Goal: Task Accomplishment & Management: Manage account settings

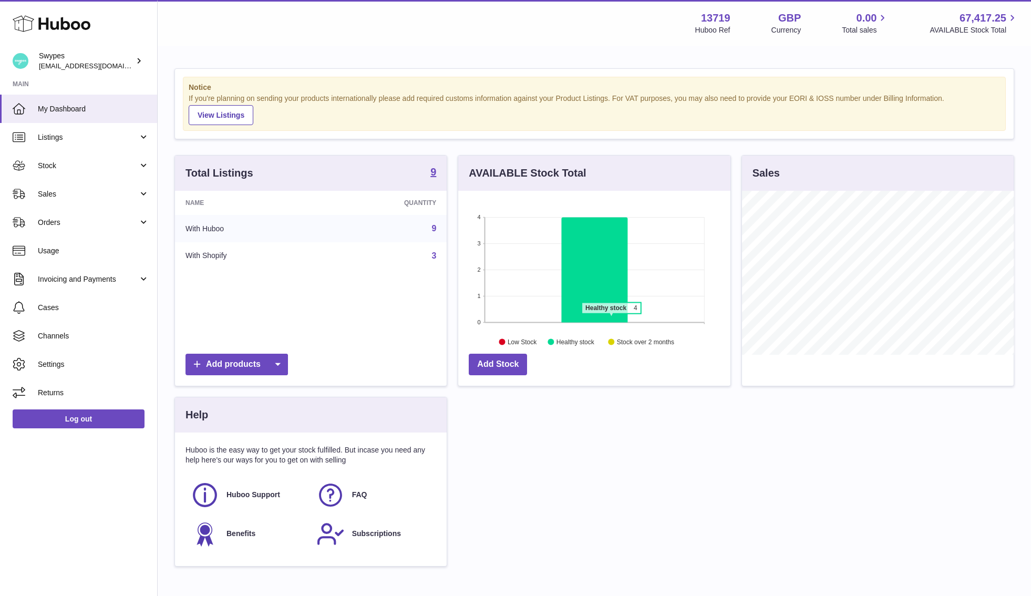
scroll to position [164, 272]
click at [126, 188] on link "Sales" at bounding box center [78, 194] width 157 height 28
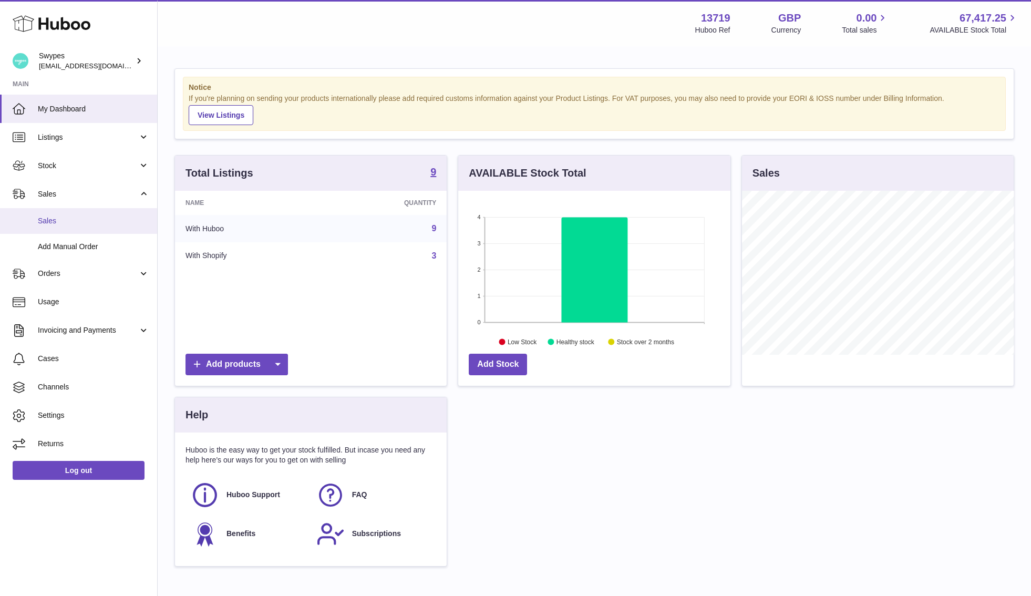
click at [126, 214] on link "Sales" at bounding box center [78, 221] width 157 height 26
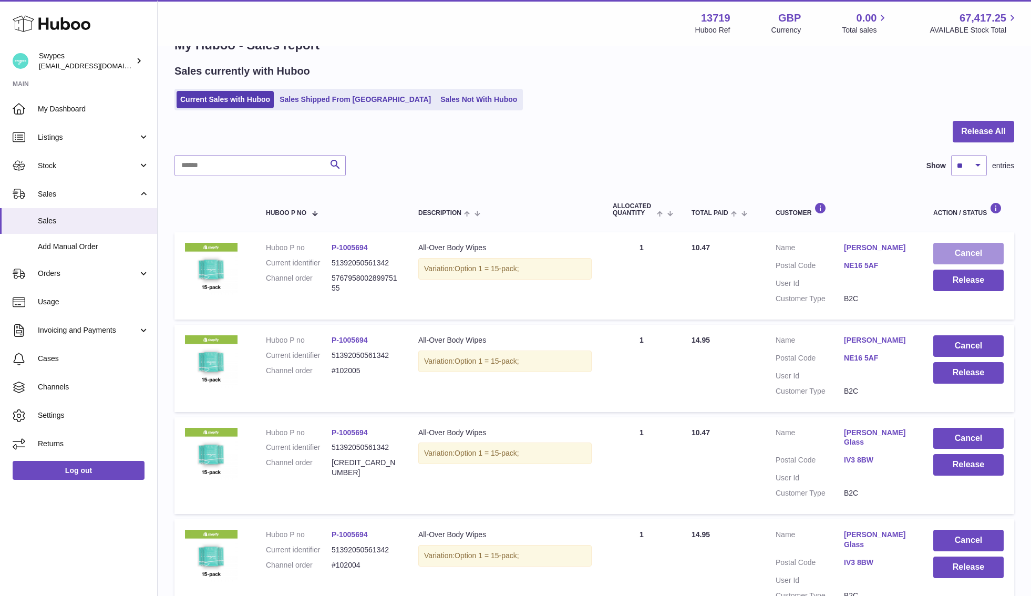
scroll to position [46, 0]
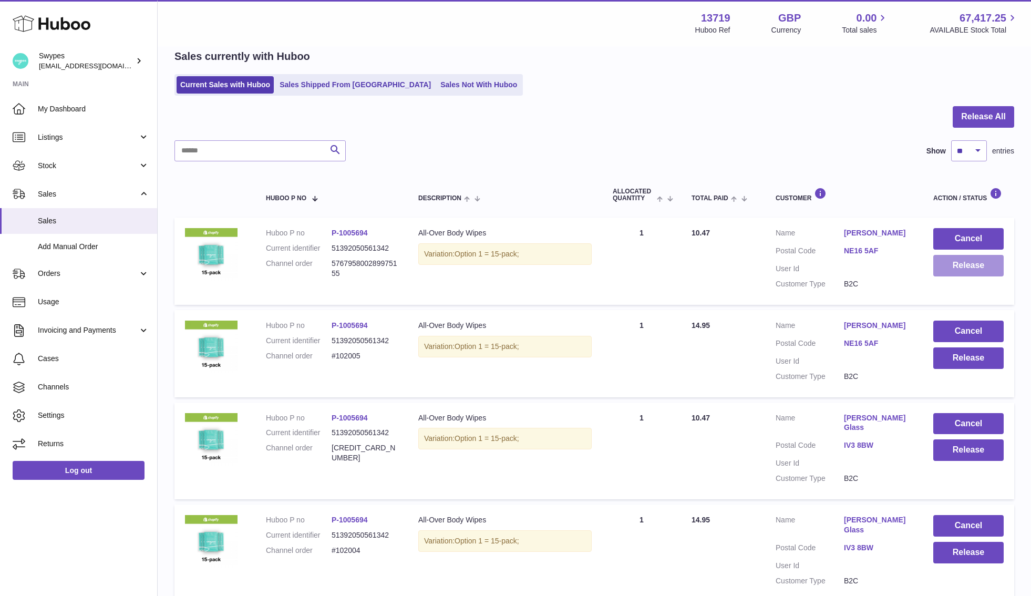
click at [967, 268] on button "Release" at bounding box center [968, 266] width 70 height 22
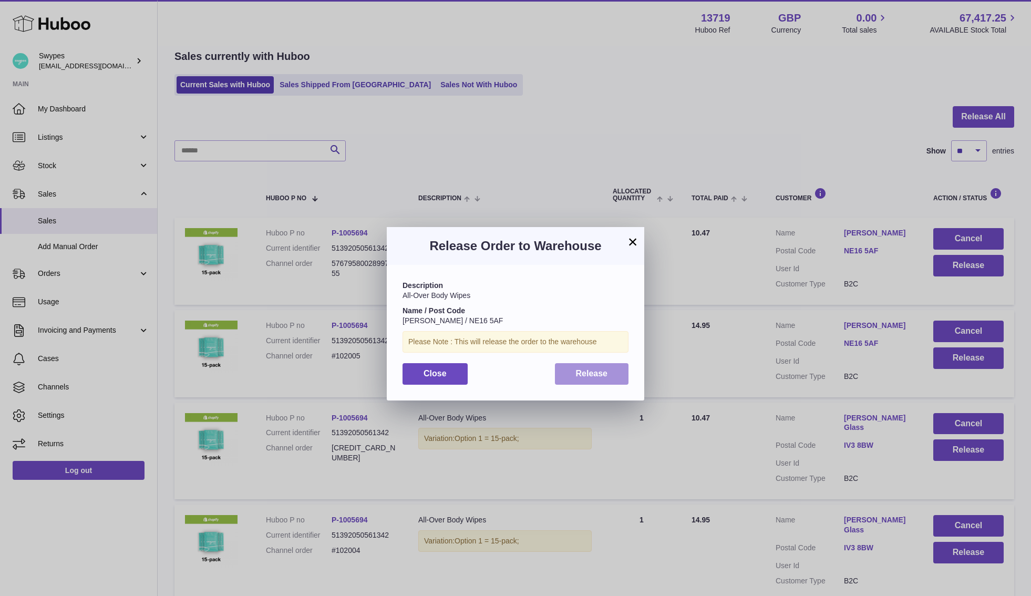
click at [582, 372] on span "Release" at bounding box center [592, 373] width 32 height 9
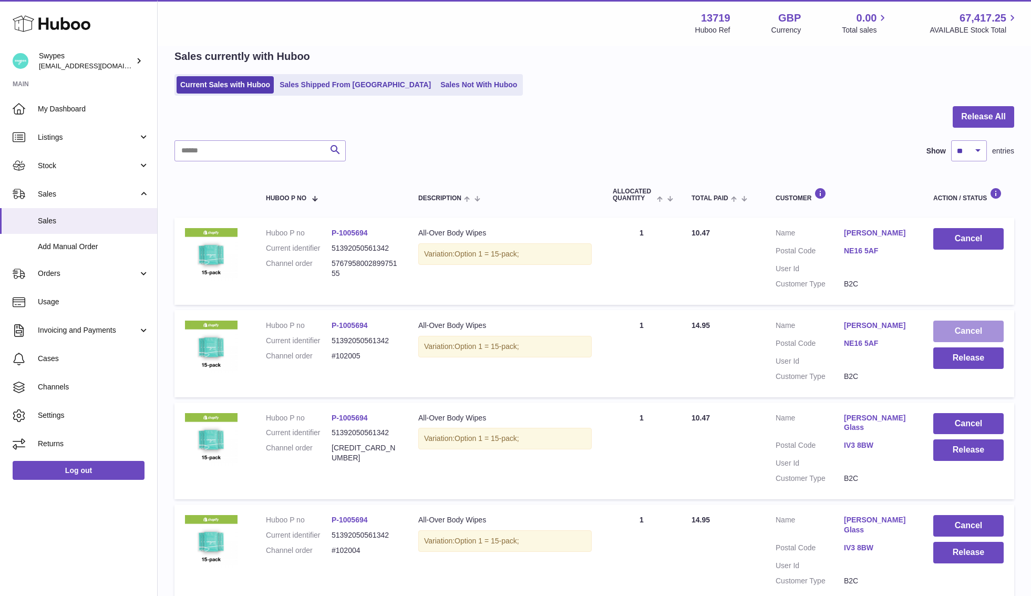
click at [957, 326] on button "Cancel" at bounding box center [968, 331] width 70 height 22
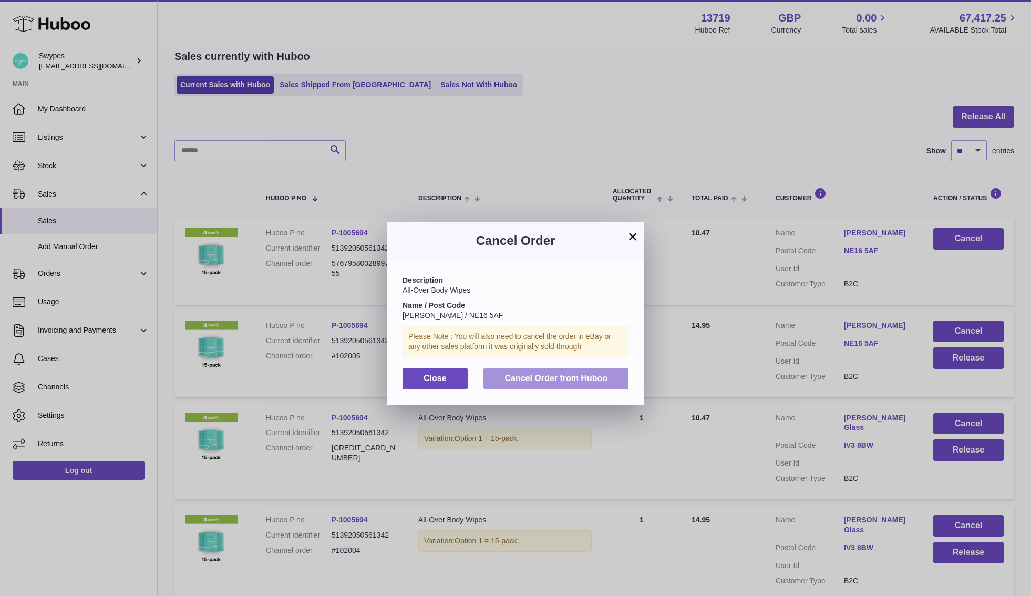
click at [577, 369] on button "Cancel Order from Huboo" at bounding box center [555, 379] width 145 height 22
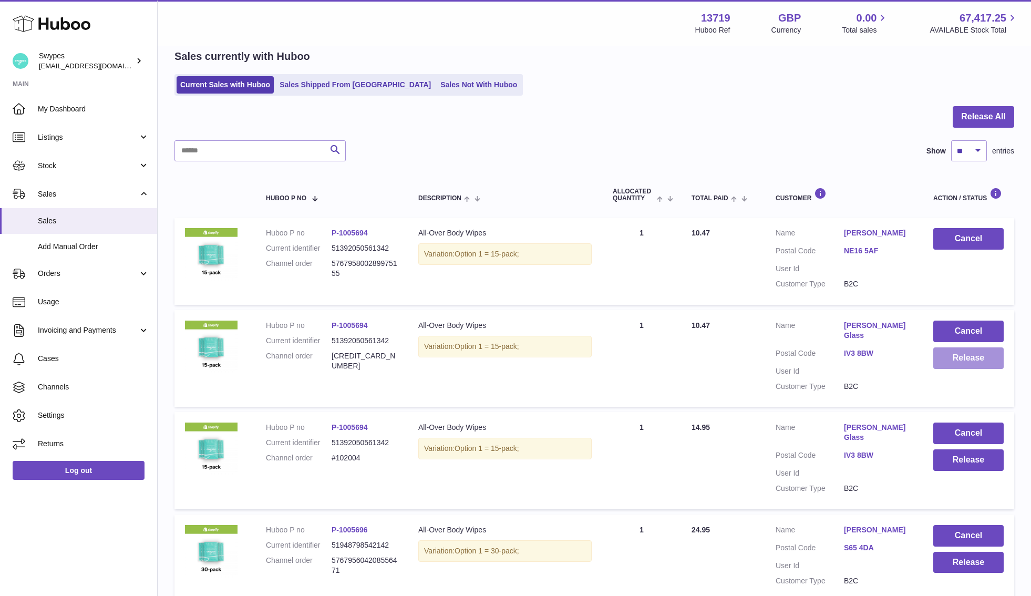
click at [959, 356] on button "Release" at bounding box center [968, 358] width 70 height 22
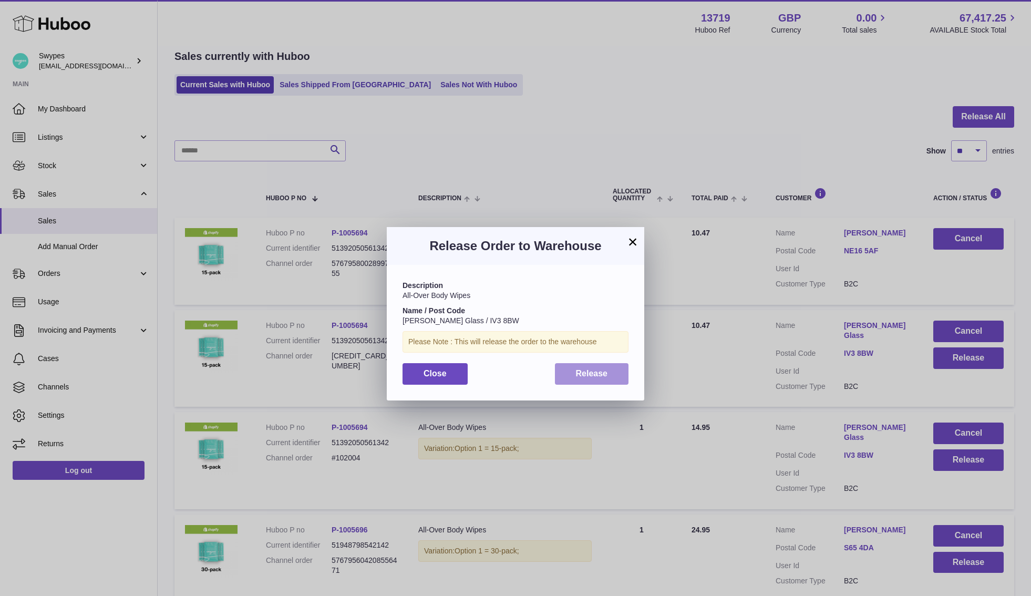
click at [612, 368] on button "Release" at bounding box center [592, 374] width 74 height 22
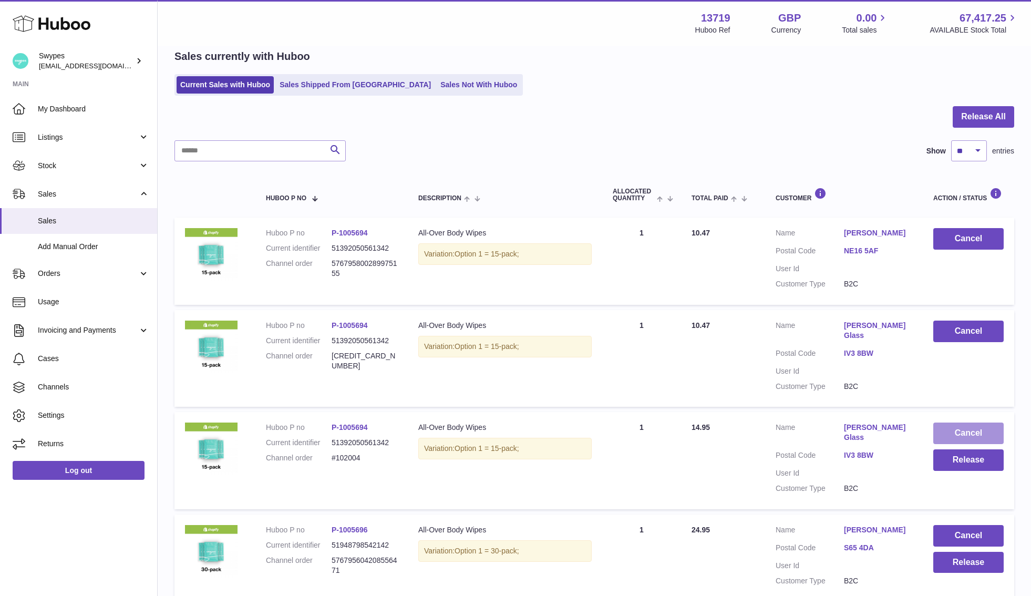
click at [952, 430] on button "Cancel" at bounding box center [968, 433] width 70 height 22
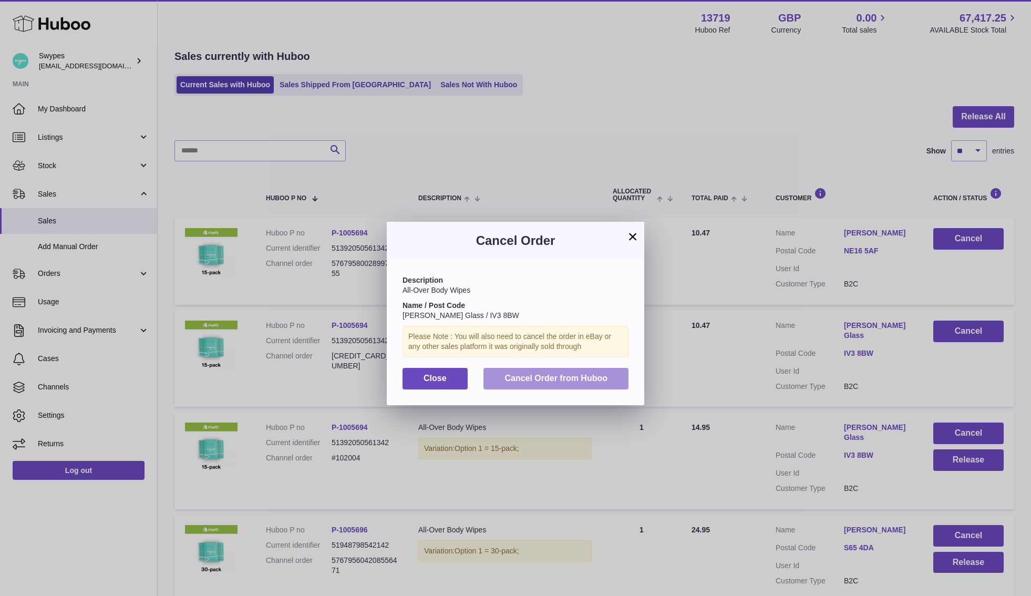
click at [541, 374] on span "Cancel Order from Huboo" at bounding box center [555, 378] width 103 height 9
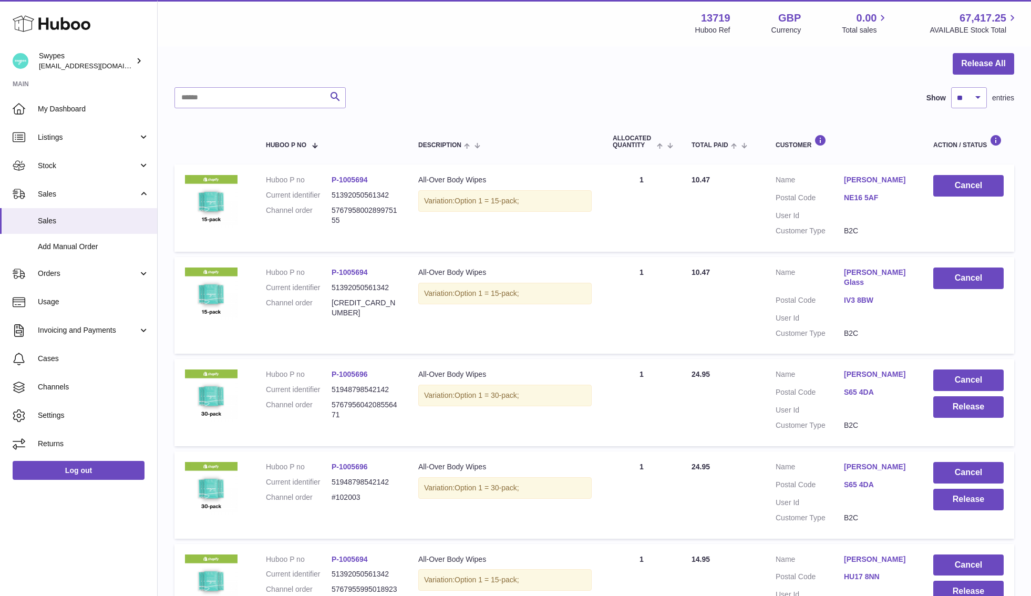
scroll to position [118, 0]
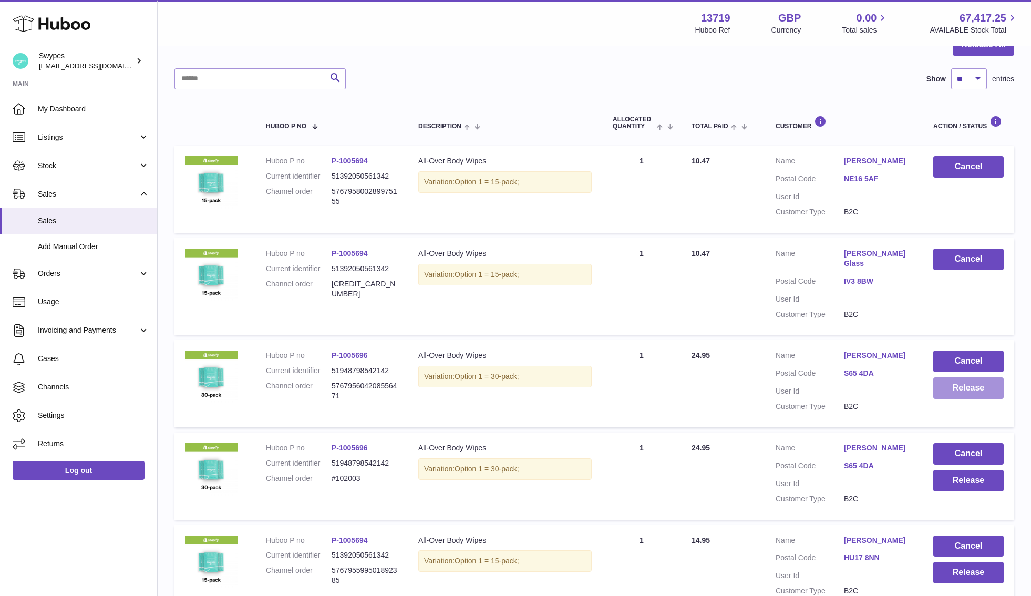
click at [966, 387] on button "Release" at bounding box center [968, 388] width 70 height 22
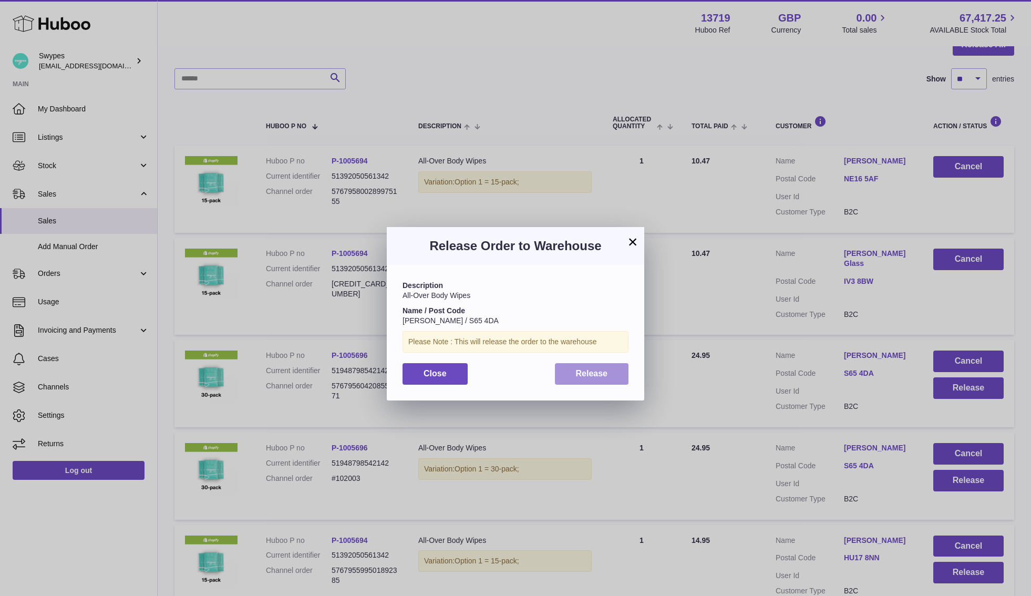
click at [578, 374] on span "Release" at bounding box center [592, 373] width 32 height 9
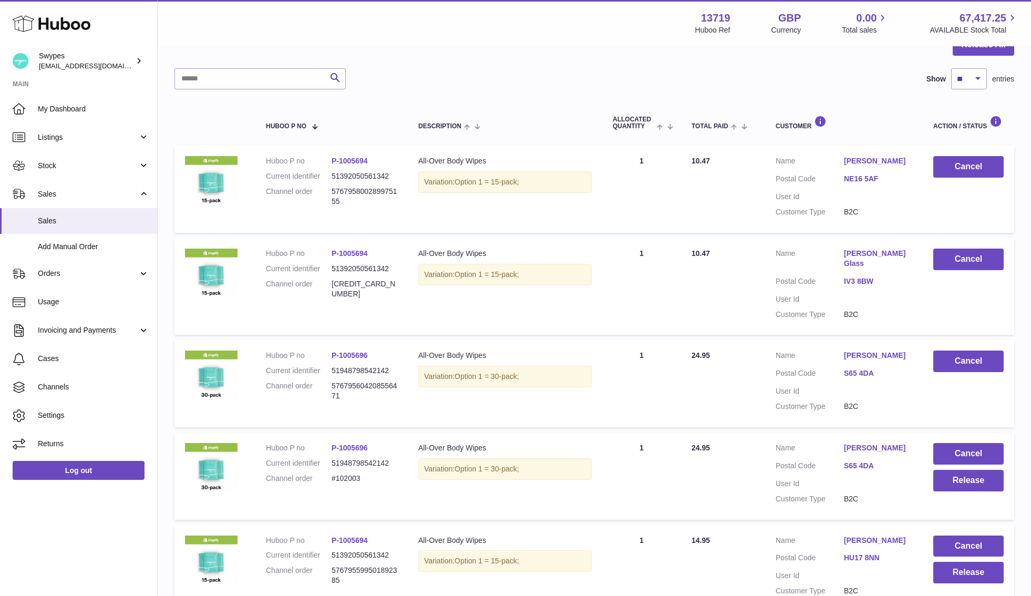
scroll to position [147, 0]
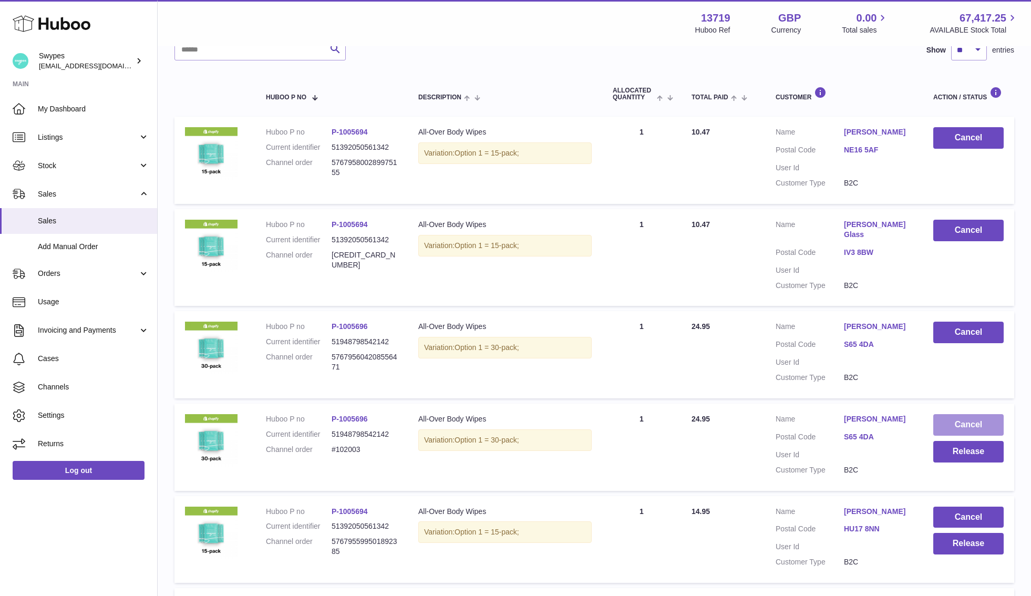
click at [951, 420] on button "Cancel" at bounding box center [968, 425] width 70 height 22
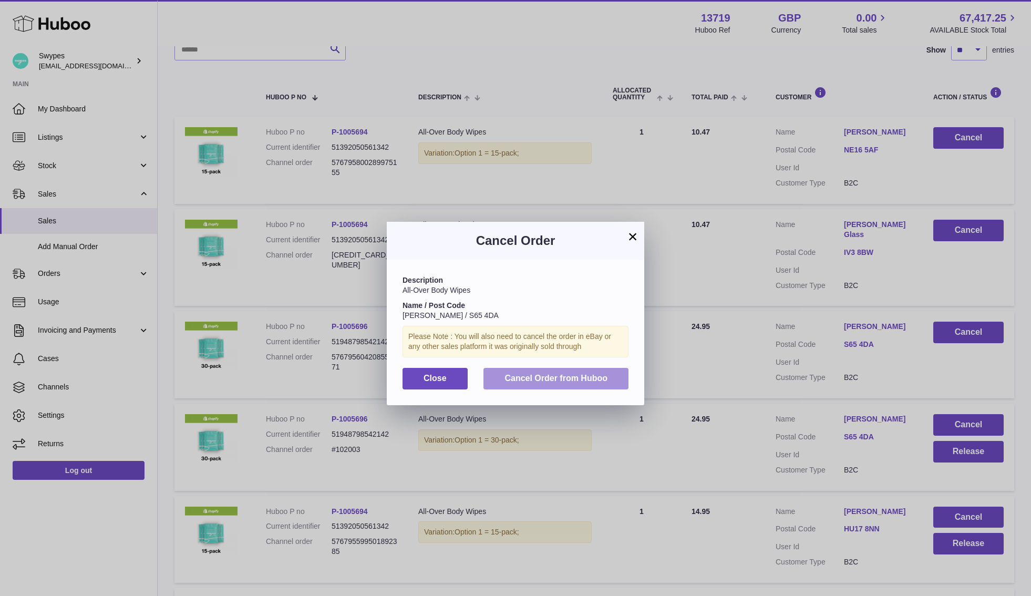
click at [606, 380] on span "Cancel Order from Huboo" at bounding box center [555, 378] width 103 height 9
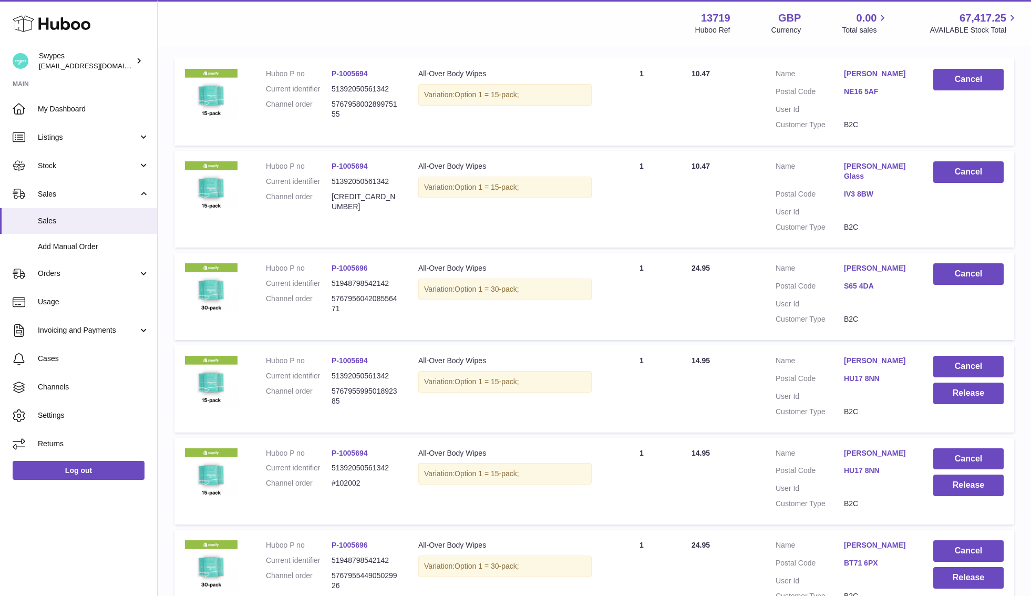
scroll to position [221, 0]
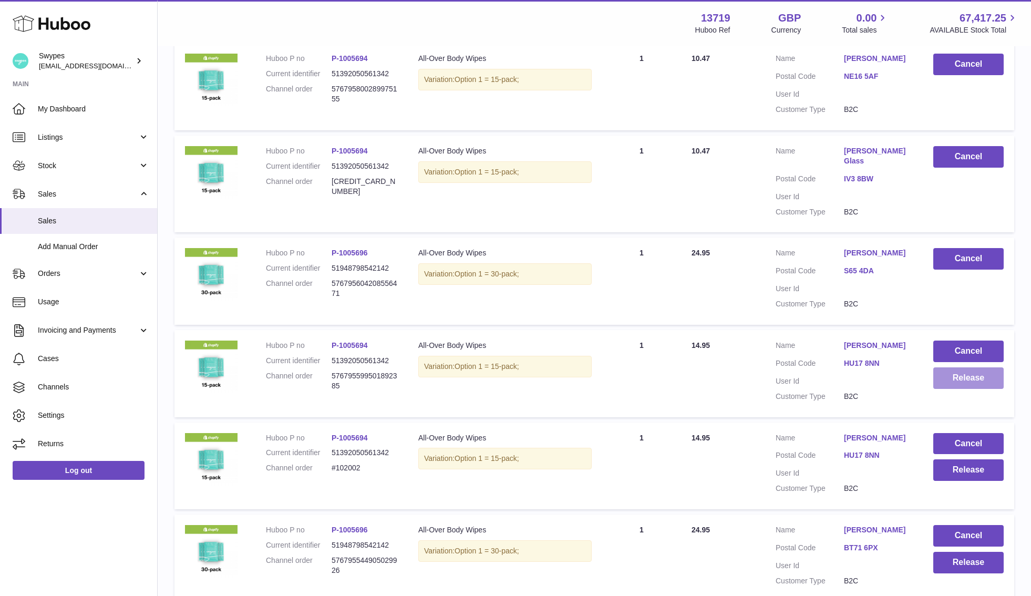
click at [954, 375] on button "Release" at bounding box center [968, 378] width 70 height 22
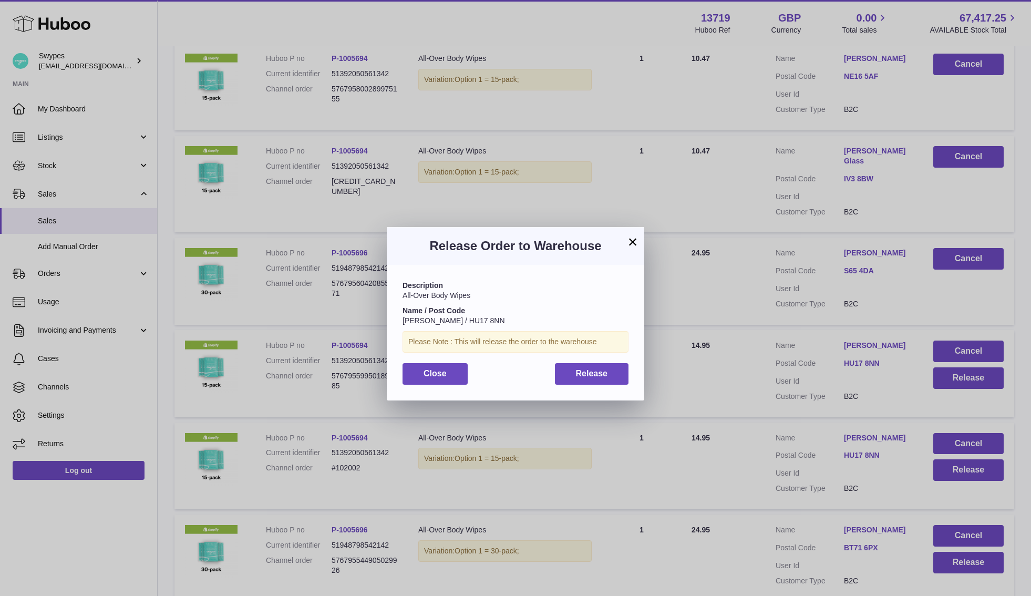
click at [585, 385] on div "Description All-Over Body Wipes Name / Post Code [PERSON_NAME] / HU17 8NN Pleas…" at bounding box center [515, 332] width 257 height 135
click at [585, 383] on button "Release" at bounding box center [592, 374] width 74 height 22
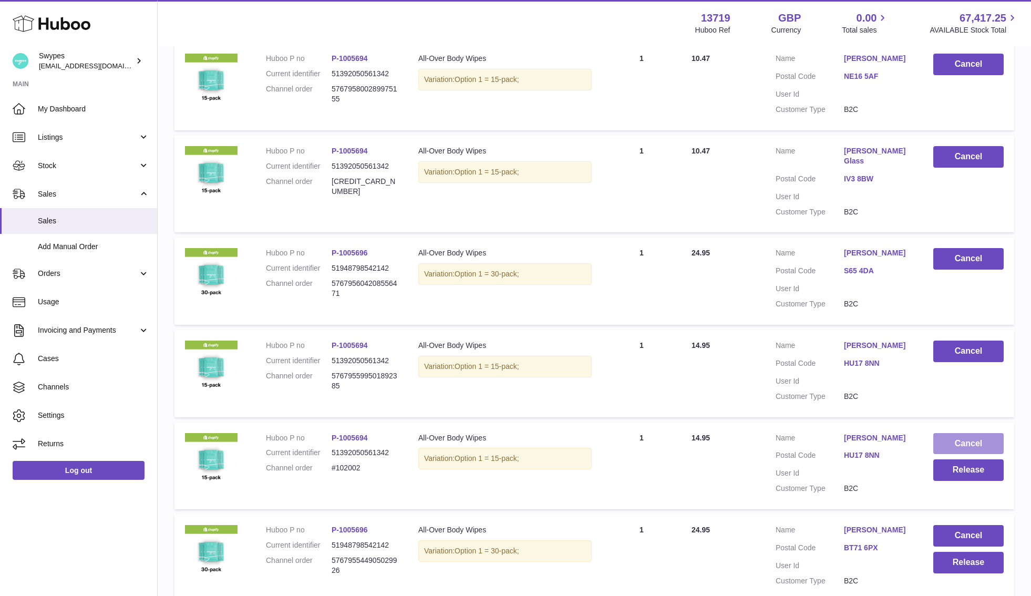
scroll to position [273, 0]
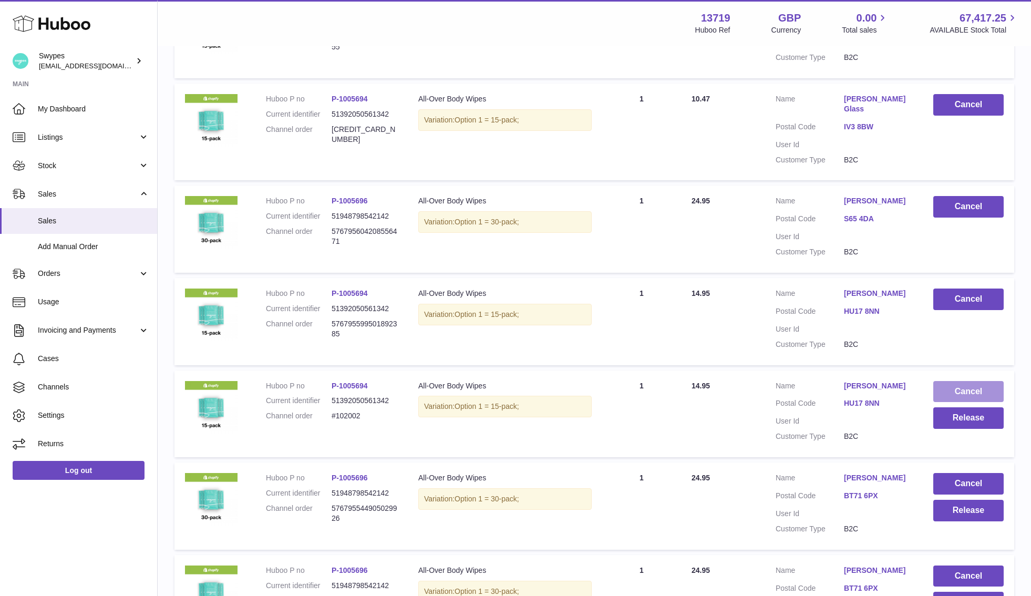
click at [953, 388] on button "Cancel" at bounding box center [968, 392] width 70 height 22
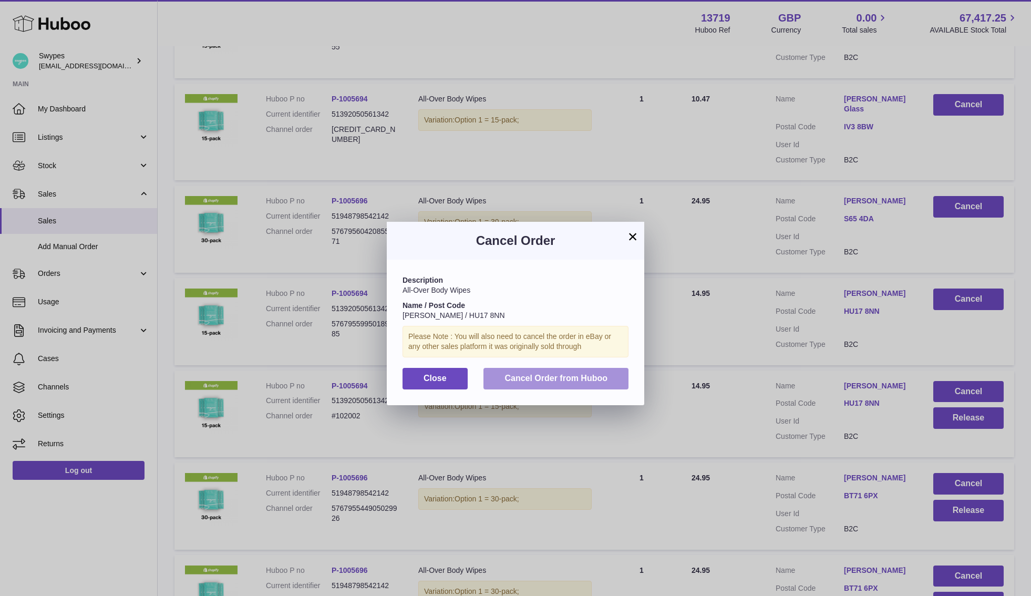
click at [607, 377] on button "Cancel Order from Huboo" at bounding box center [555, 379] width 145 height 22
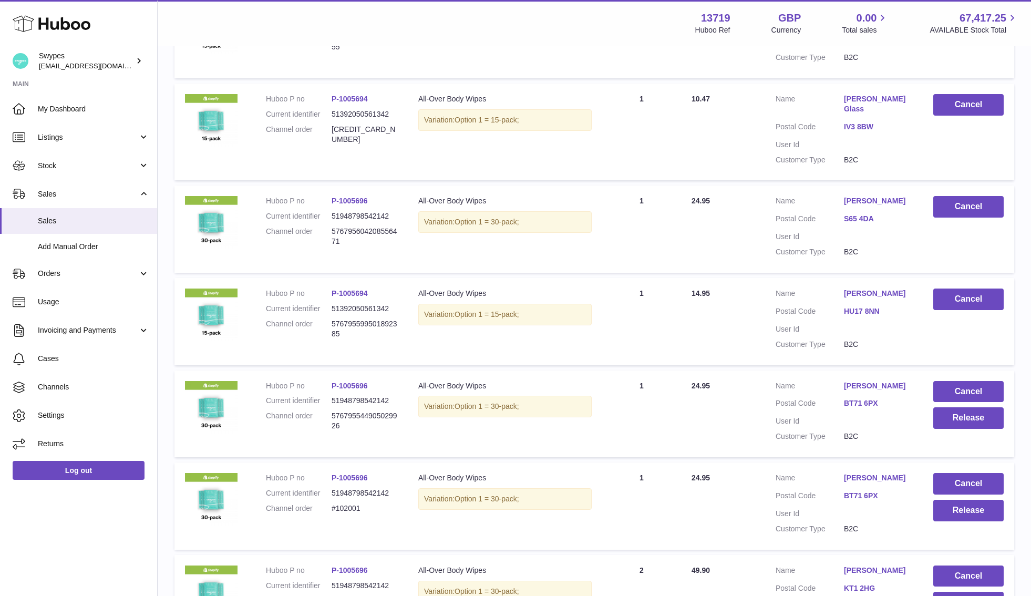
scroll to position [332, 0]
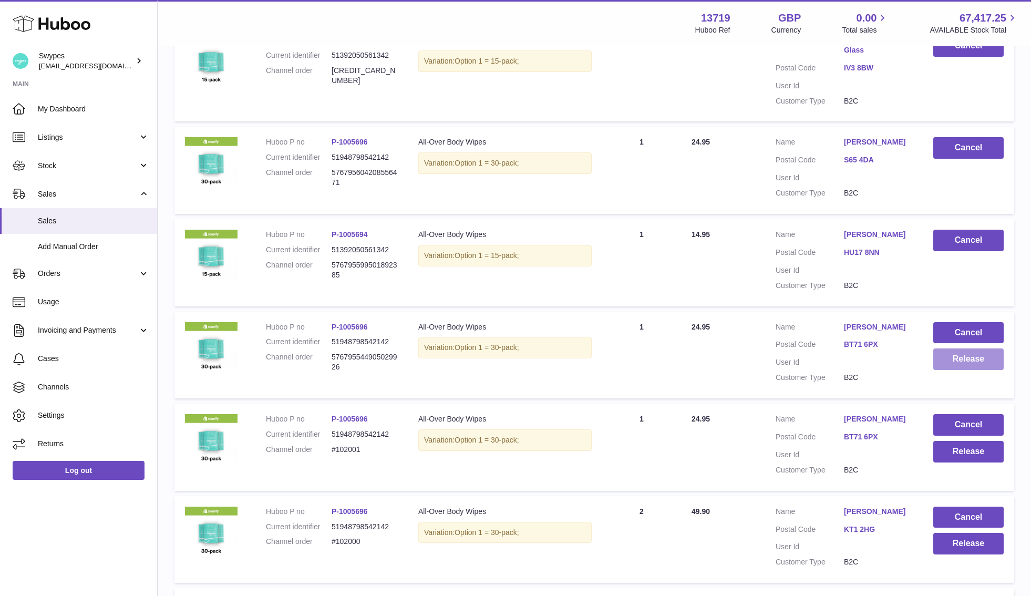
click at [951, 359] on button "Release" at bounding box center [968, 359] width 70 height 22
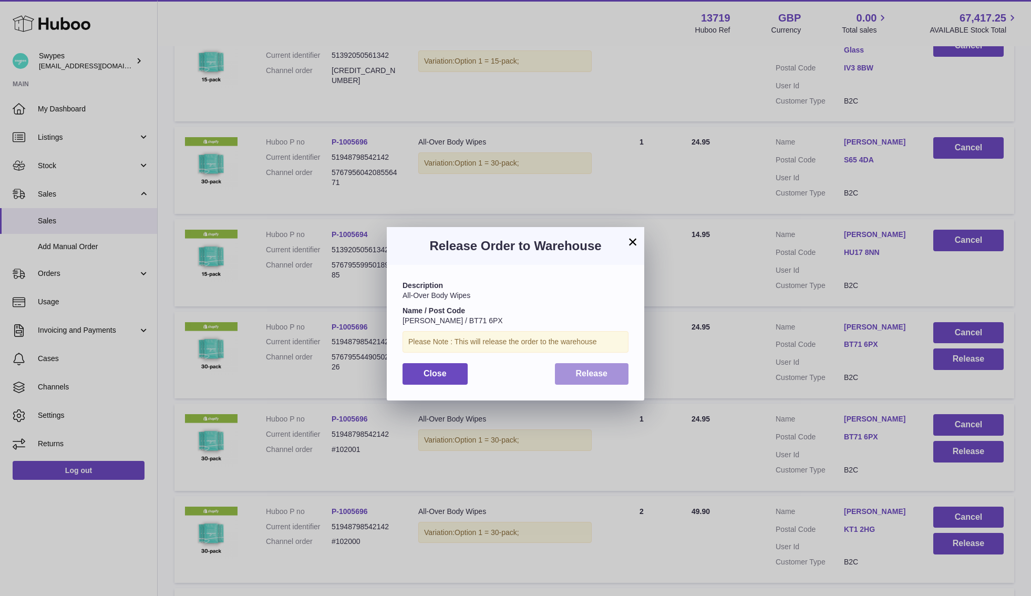
click at [616, 374] on button "Release" at bounding box center [592, 374] width 74 height 22
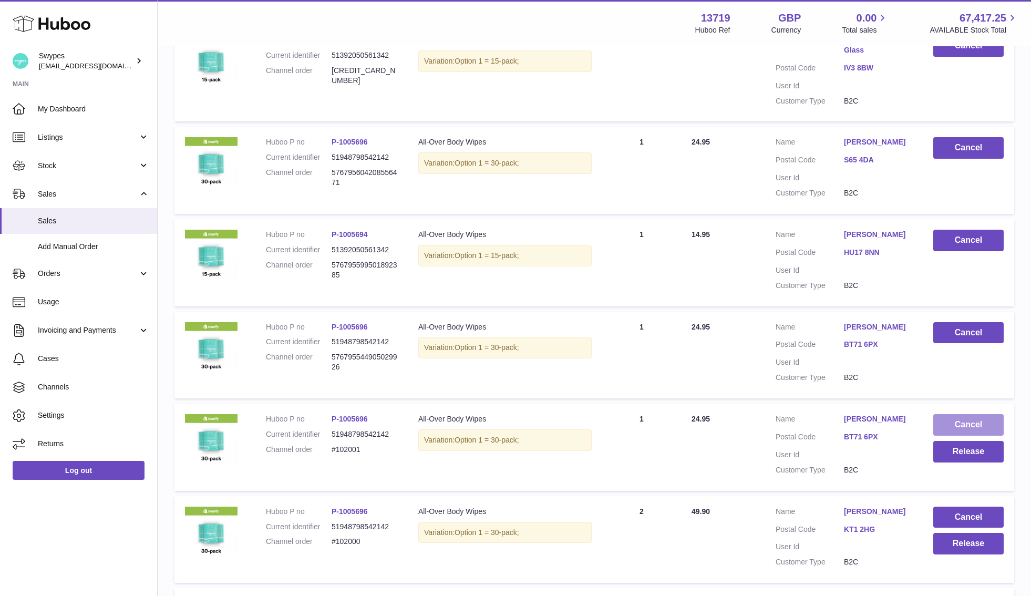
click at [966, 418] on button "Cancel" at bounding box center [968, 425] width 70 height 22
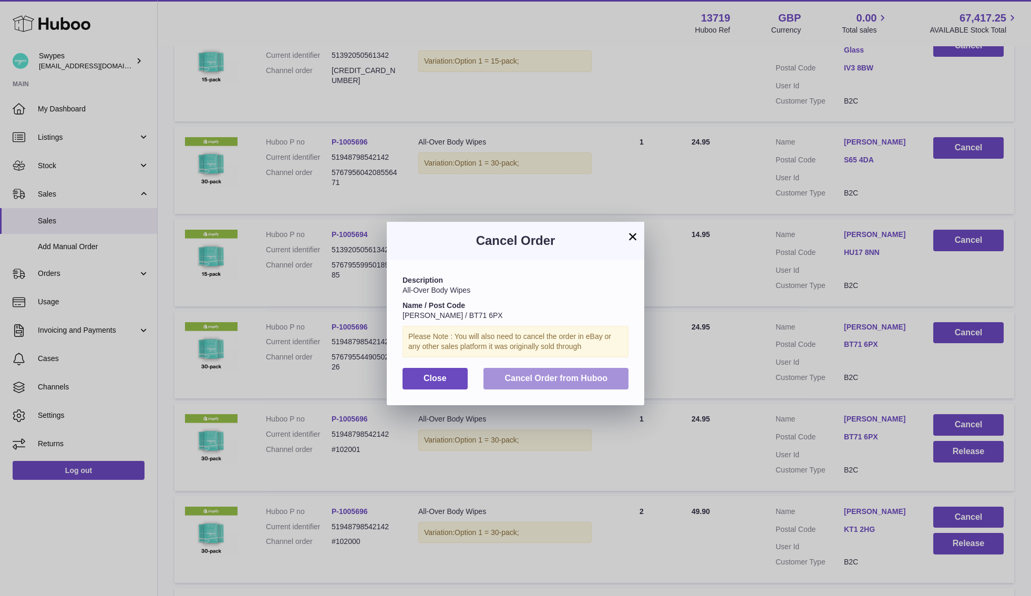
click at [565, 386] on button "Cancel Order from Huboo" at bounding box center [555, 379] width 145 height 22
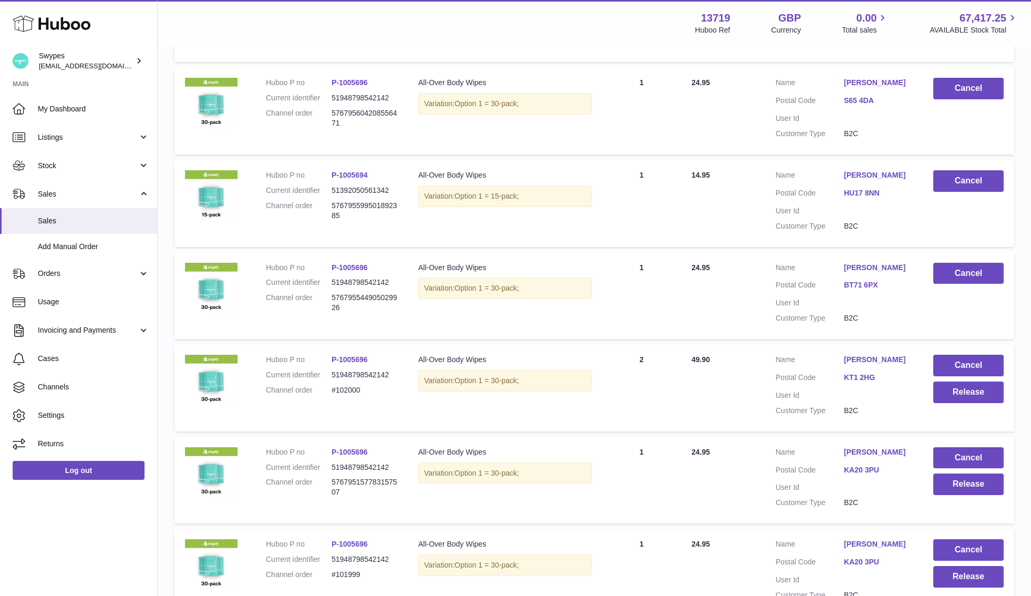
scroll to position [445, 0]
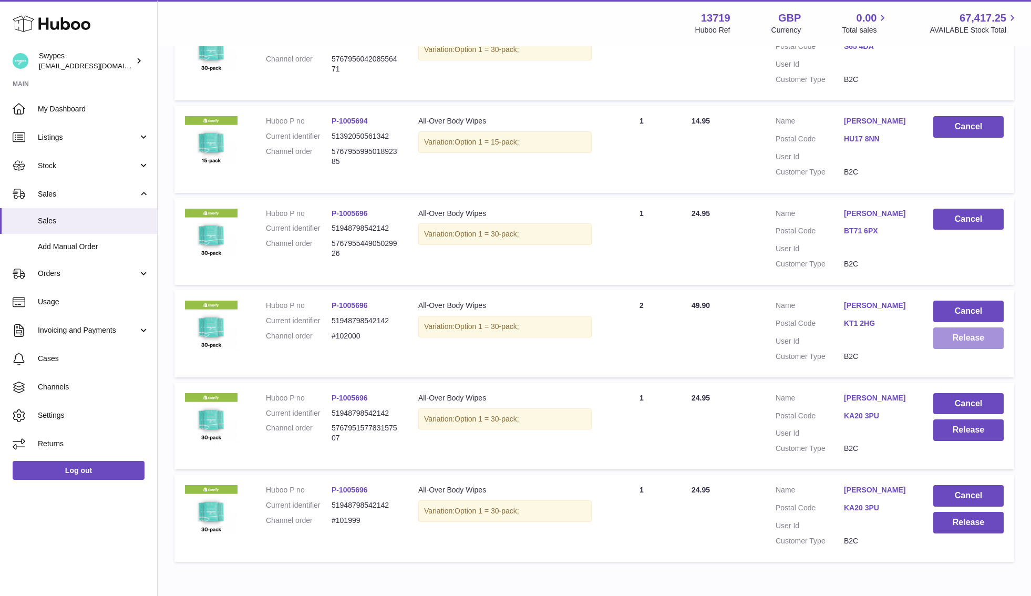
click at [956, 336] on button "Release" at bounding box center [968, 338] width 70 height 22
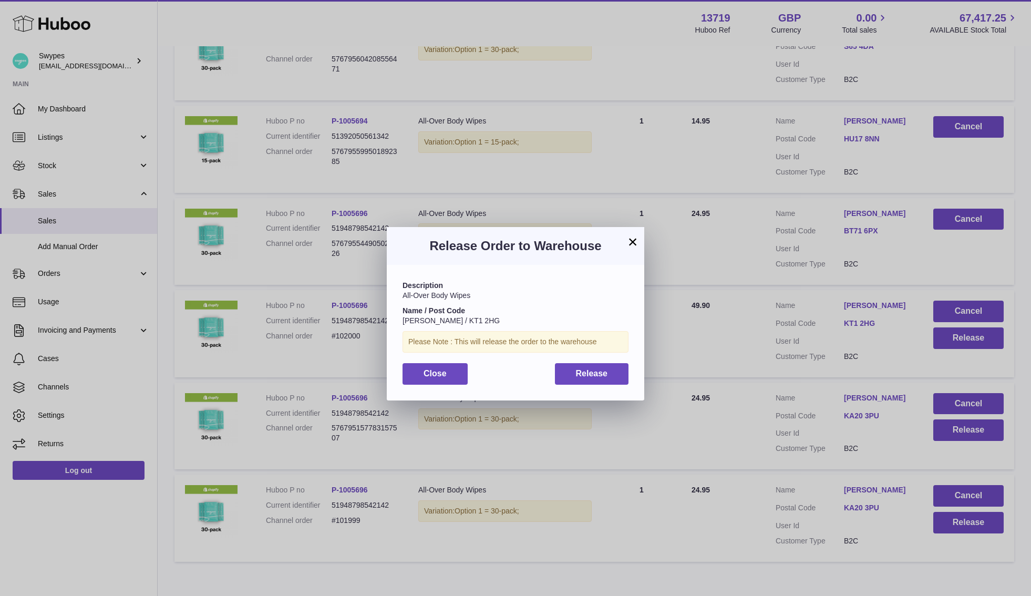
click at [634, 377] on div "Description All-Over Body Wipes Name / Post Code [PERSON_NAME] / KT1 2HG Please…" at bounding box center [515, 332] width 257 height 135
click at [600, 377] on span "Release" at bounding box center [592, 373] width 32 height 9
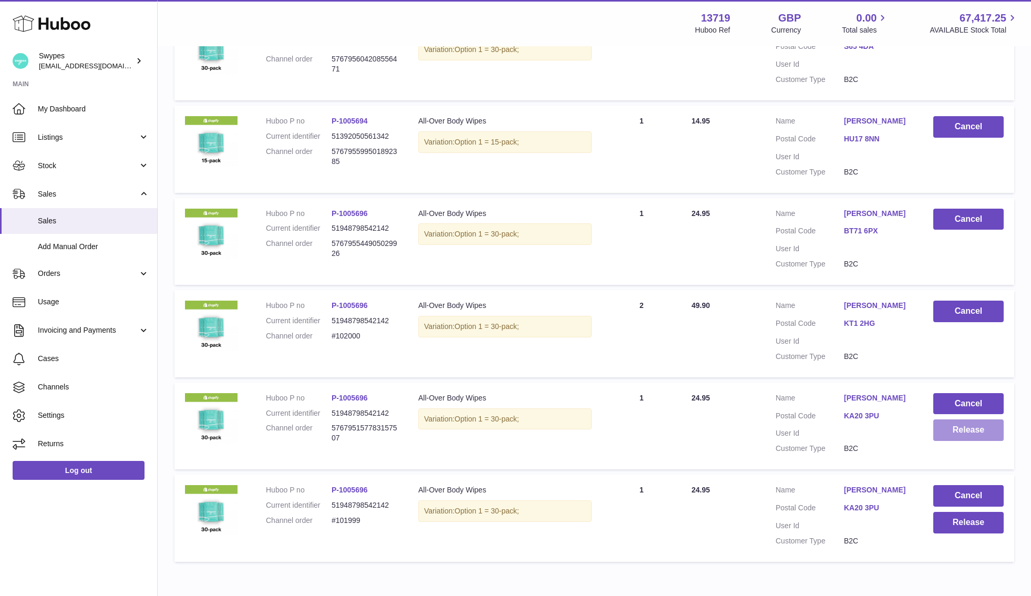
click at [961, 430] on button "Release" at bounding box center [968, 430] width 70 height 22
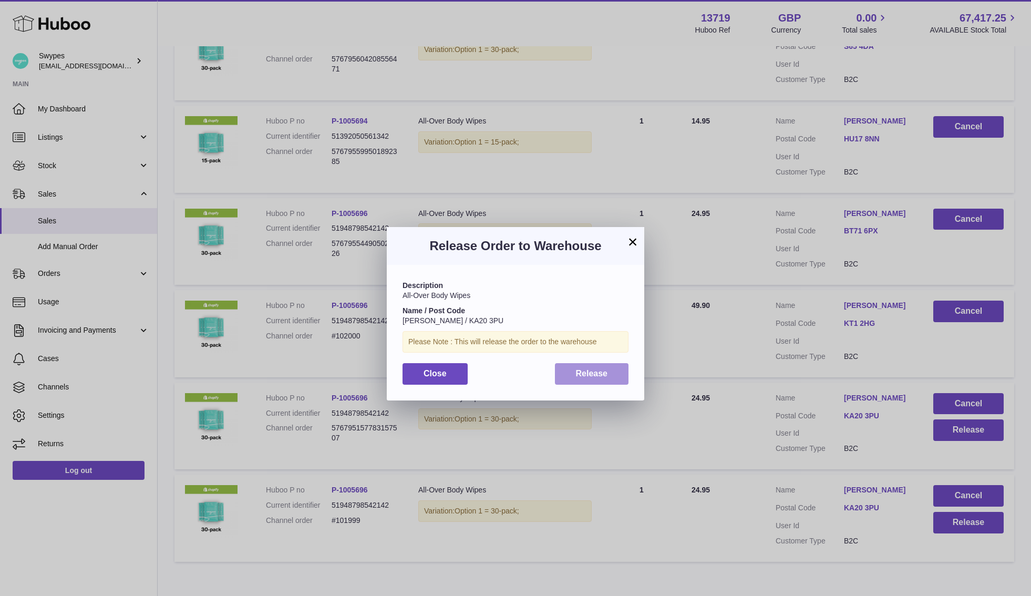
click at [603, 363] on button "Release" at bounding box center [592, 374] width 74 height 22
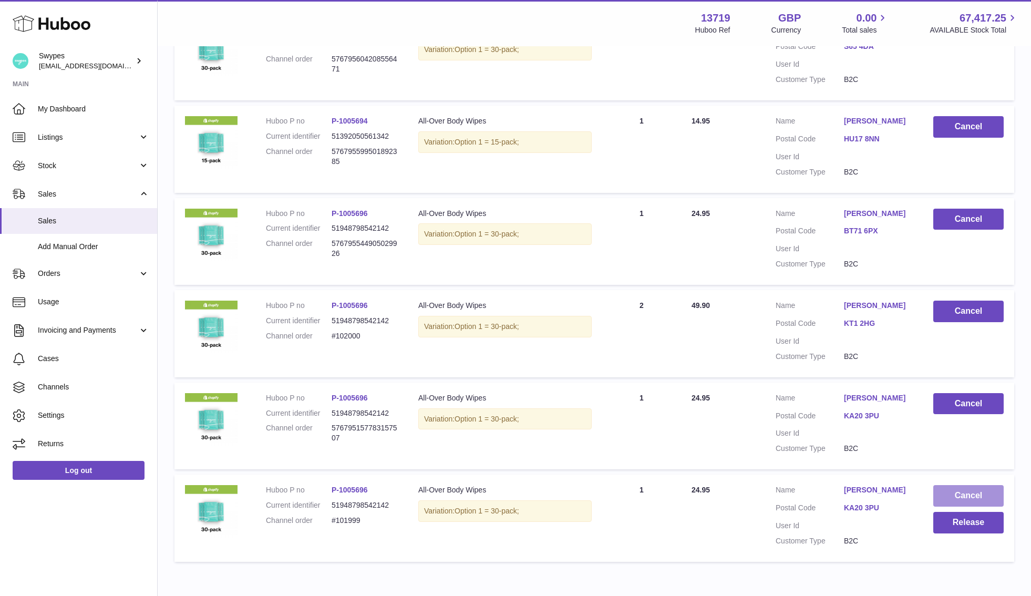
click at [956, 491] on button "Cancel" at bounding box center [968, 496] width 70 height 22
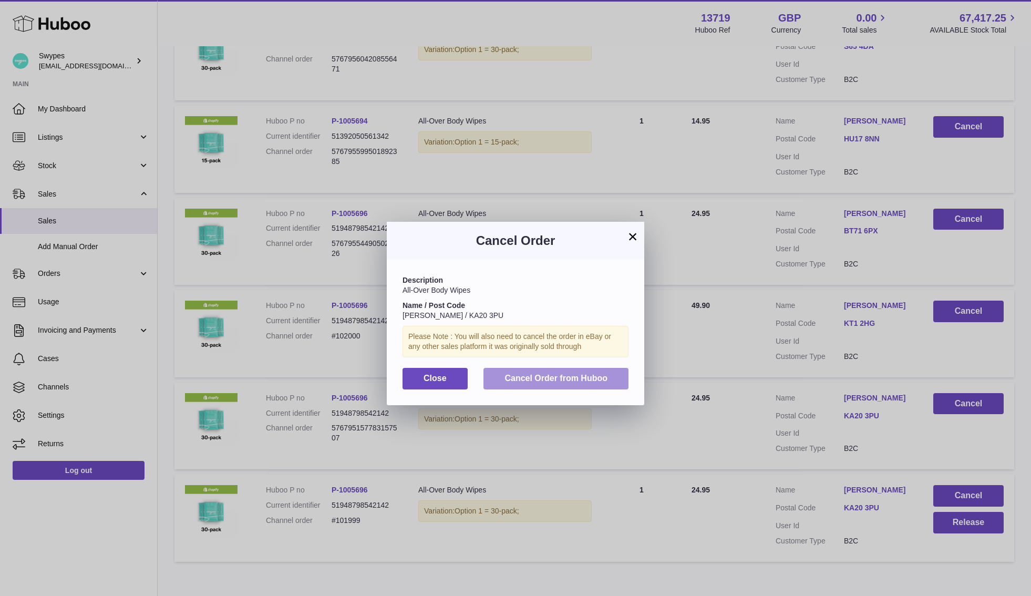
click at [585, 375] on span "Cancel Order from Huboo" at bounding box center [555, 378] width 103 height 9
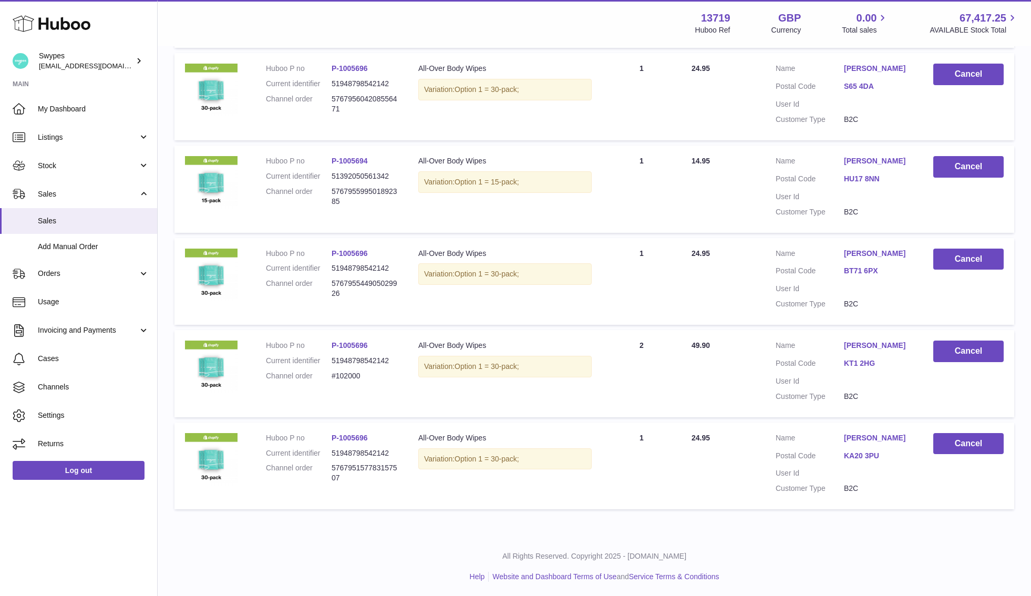
scroll to position [0, 0]
